Goal: Task Accomplishment & Management: Use online tool/utility

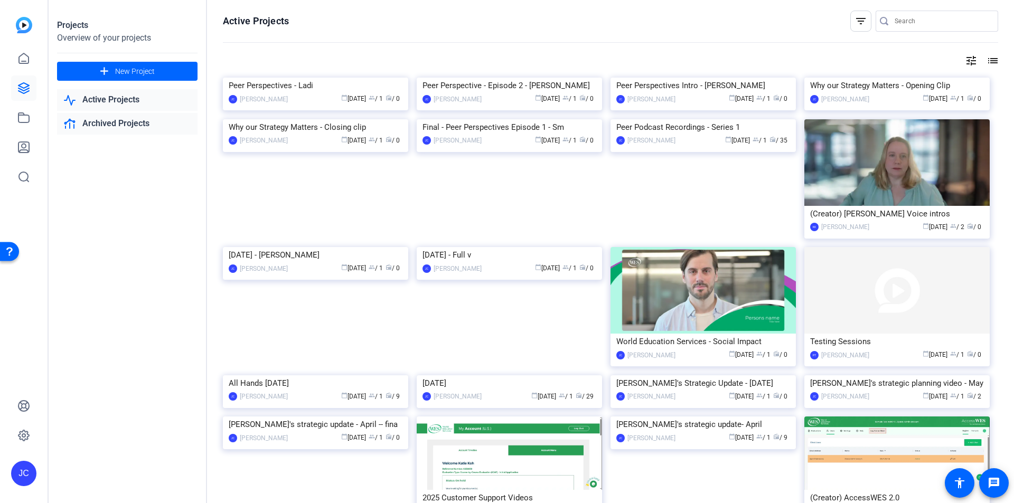
click at [103, 122] on link "Archived Projects" at bounding box center [127, 124] width 140 height 22
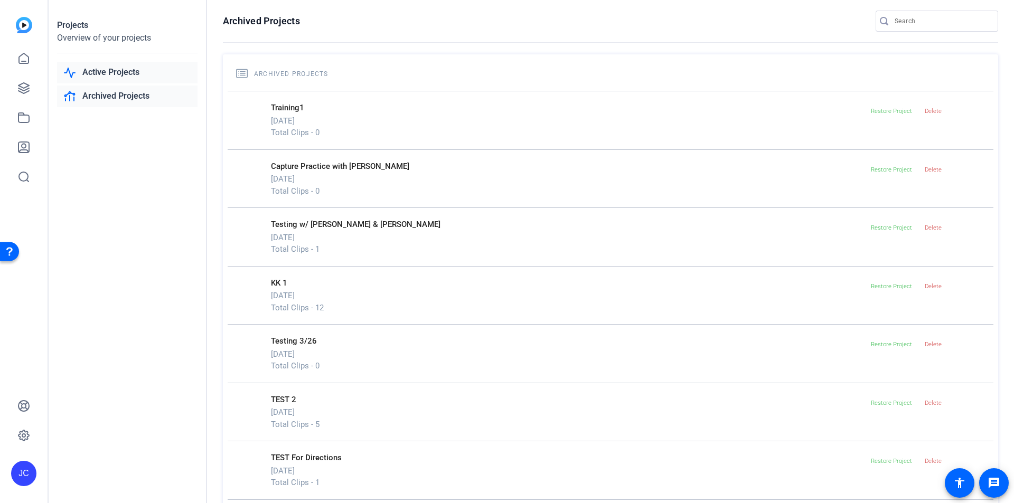
click at [101, 74] on link "Active Projects" at bounding box center [127, 73] width 140 height 22
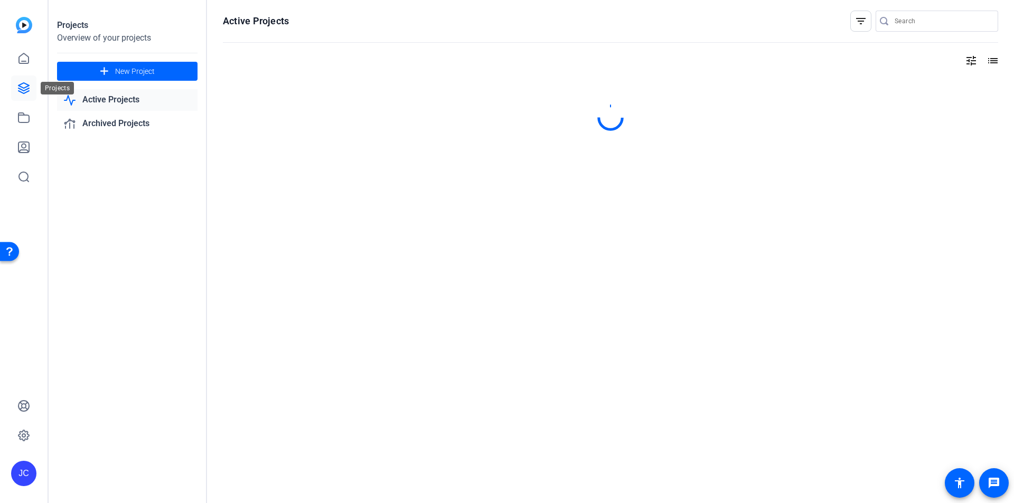
click at [22, 85] on icon at bounding box center [23, 88] width 13 height 13
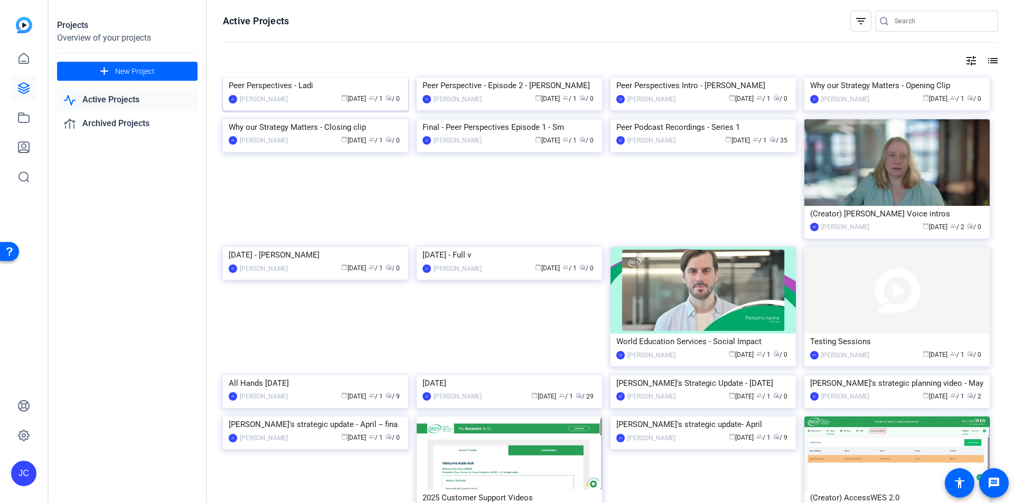
click at [301, 93] on div "Peer Perspectives - Ladi" at bounding box center [316, 86] width 174 height 16
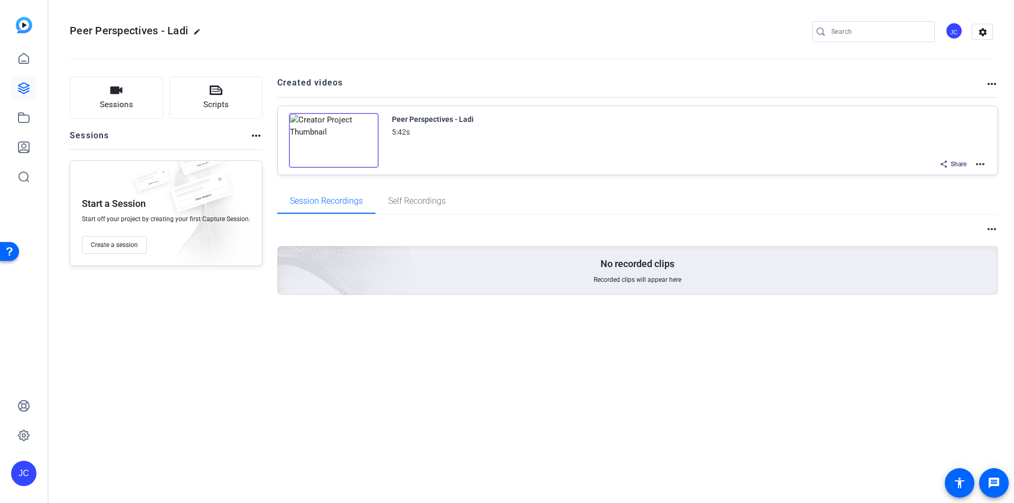
click at [979, 166] on mat-icon "more_horiz" at bounding box center [980, 164] width 13 height 13
click at [931, 178] on span "Edit in Creator" at bounding box center [940, 177] width 73 height 13
